Goal: Transaction & Acquisition: Purchase product/service

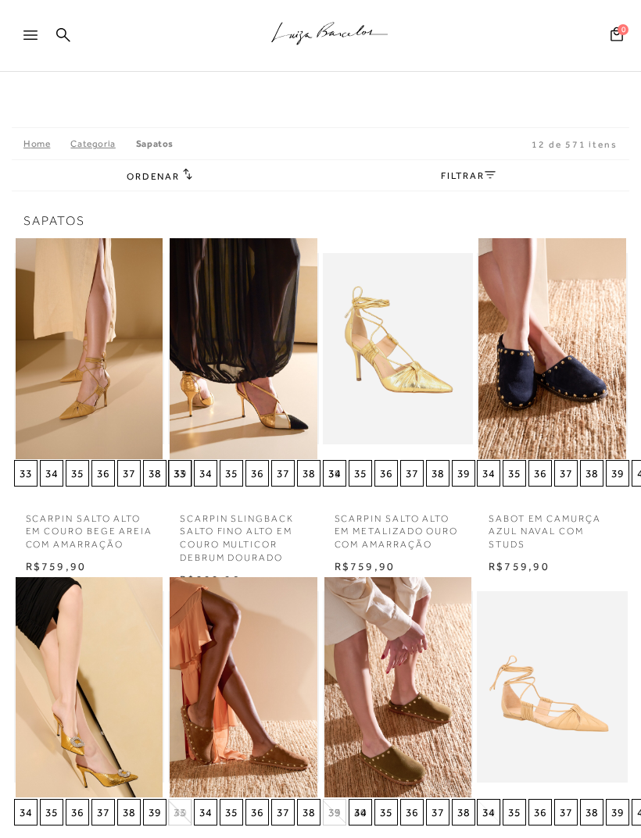
click at [154, 145] on link "Sapatos" at bounding box center [155, 143] width 38 height 11
click at [478, 180] on link "FILTRAR" at bounding box center [468, 175] width 55 height 11
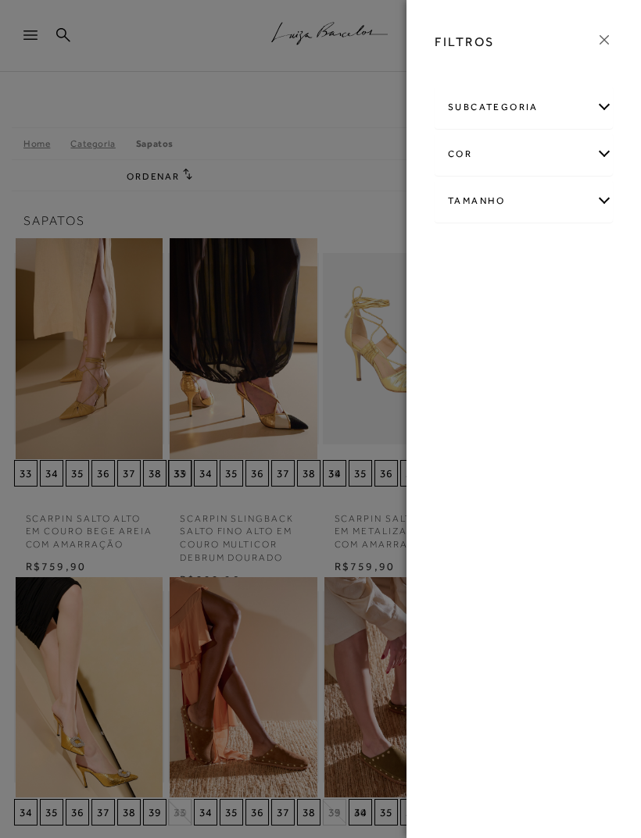
click at [575, 217] on div "Tamanho" at bounding box center [523, 200] width 177 height 41
click at [568, 169] on div "cor" at bounding box center [523, 154] width 177 height 41
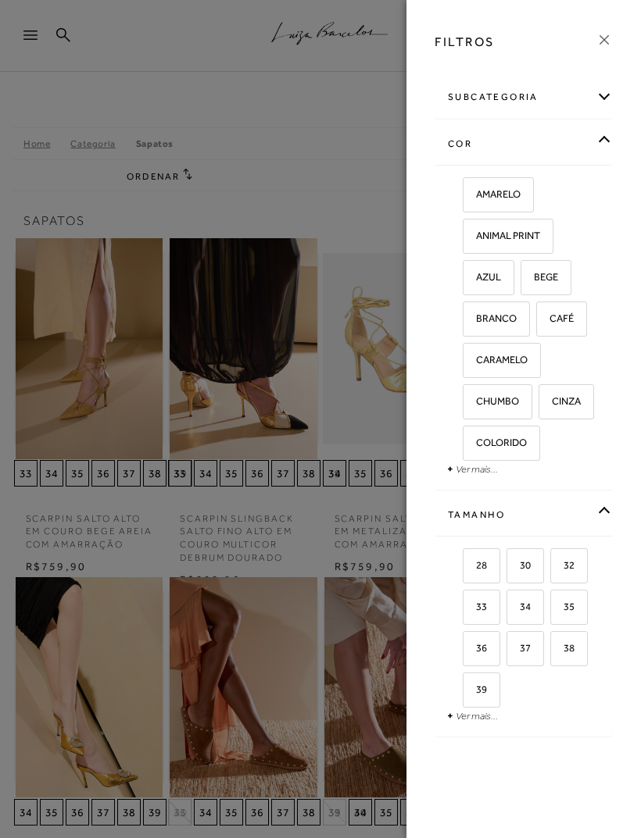
scroll to position [10, 0]
click at [466, 505] on div "Tamanho" at bounding box center [523, 515] width 177 height 41
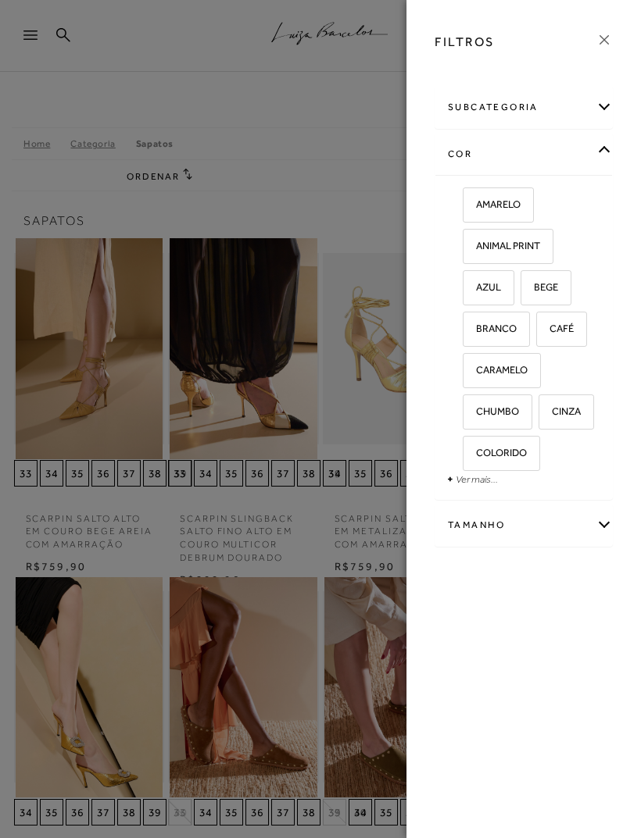
scroll to position [0, 0]
click at [452, 467] on div "AMARELO ANIMAL PRINT AZUL" at bounding box center [523, 337] width 177 height 324
click at [448, 477] on span "+" at bounding box center [450, 479] width 6 height 13
click at [455, 482] on link "Ver mais..." at bounding box center [476, 479] width 42 height 12
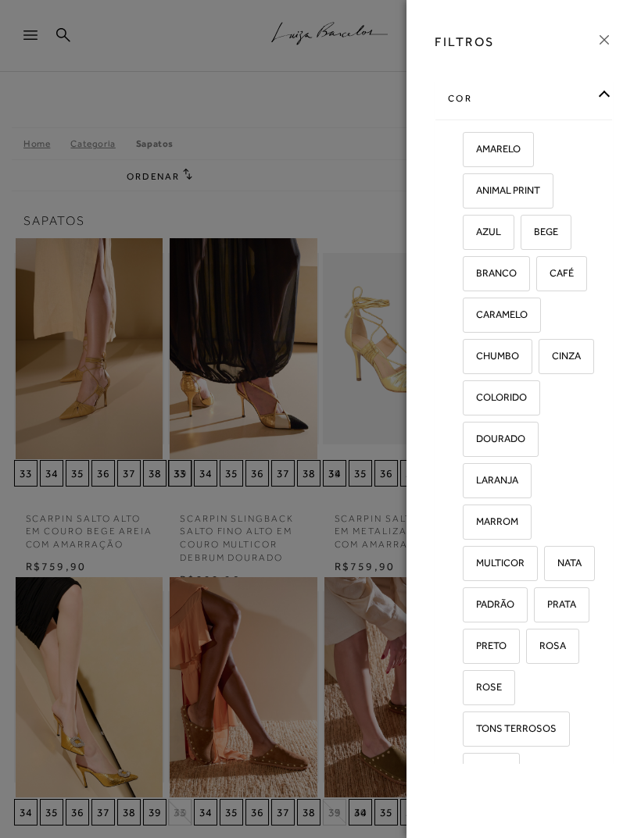
scroll to position [59, 0]
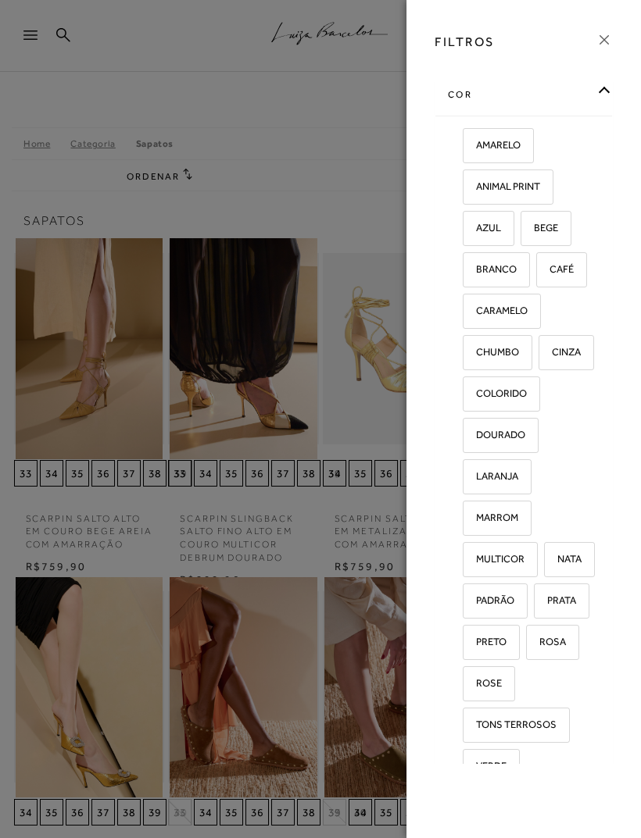
click at [570, 601] on span "PRATA" at bounding box center [555, 601] width 41 height 12
click at [547, 601] on input "PRATA" at bounding box center [539, 603] width 16 height 16
checkbox input "true"
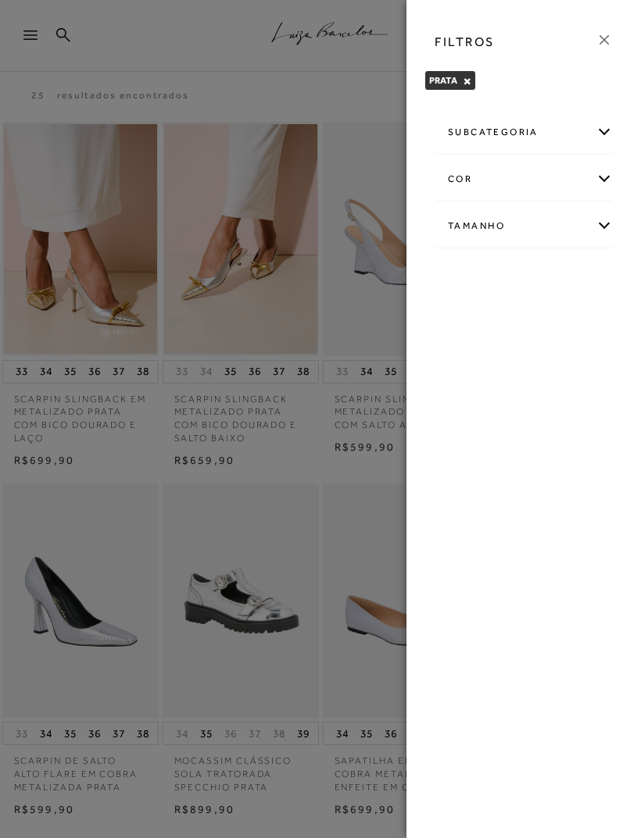
click at [612, 136] on div "subcategoria Modelo [GEOGRAPHIC_DATA]" at bounding box center [523, 132] width 178 height 43
click at [608, 138] on div "subcategoria" at bounding box center [523, 132] width 177 height 41
click at [523, 177] on span "Salto" at bounding box center [514, 175] width 23 height 12
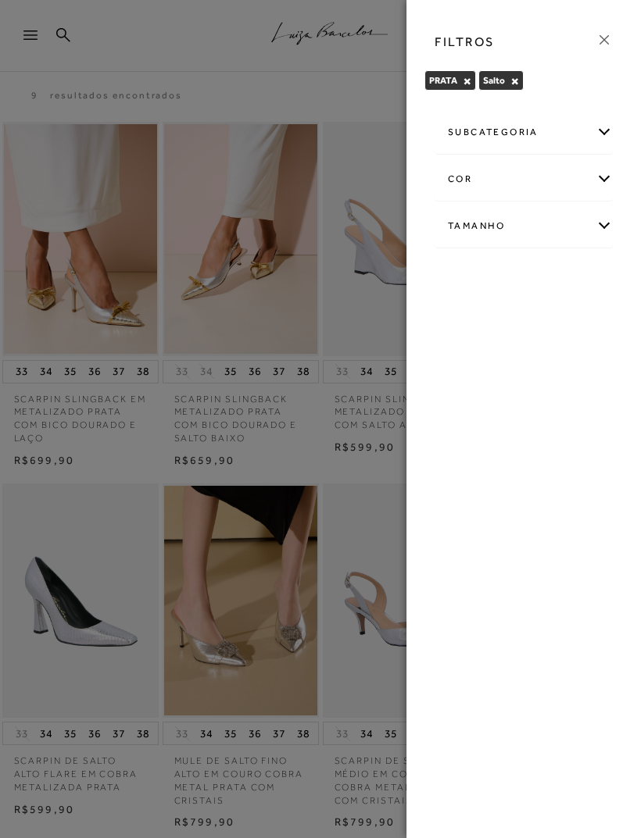
click at [605, 38] on icon at bounding box center [603, 39] width 17 height 17
